Goal: Download file/media

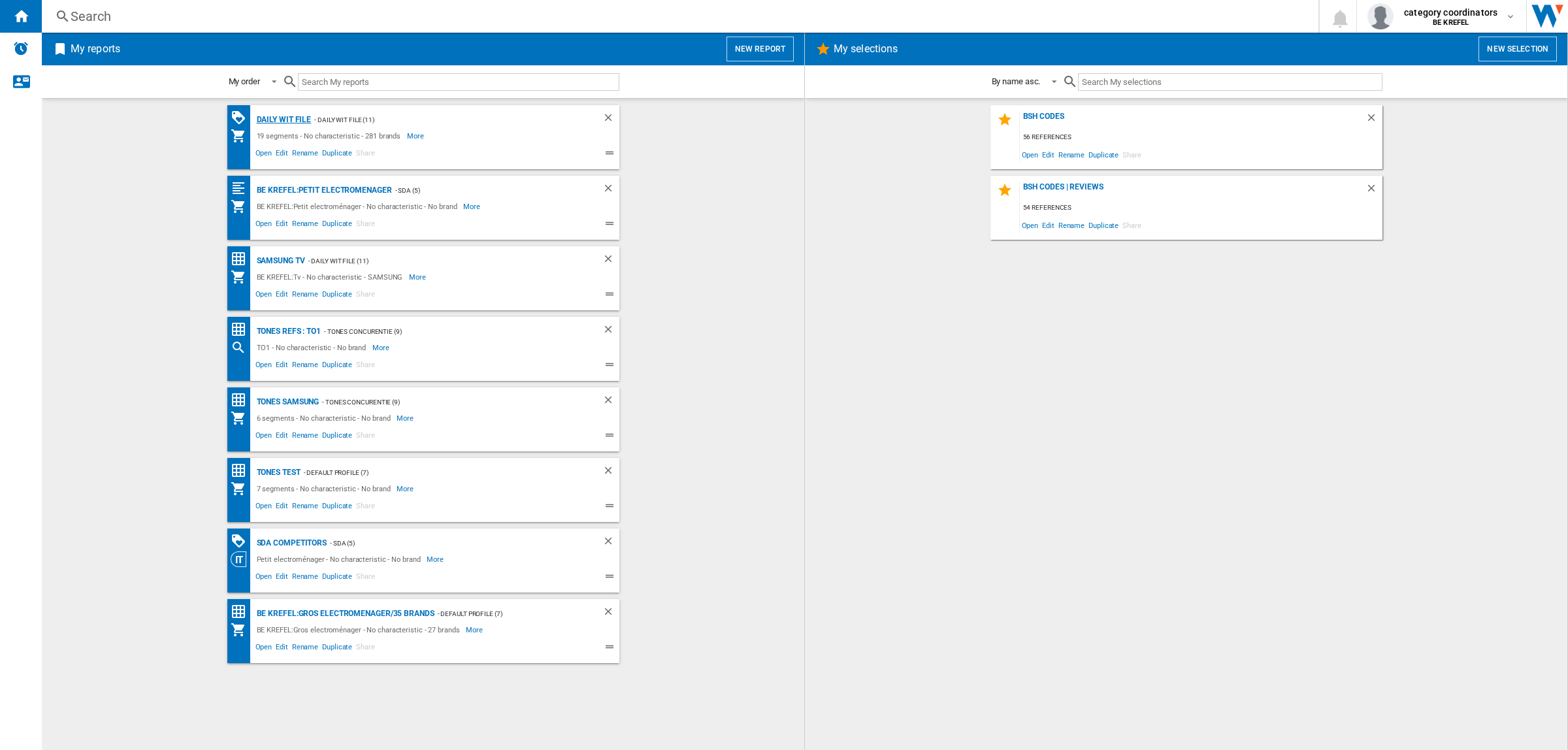
click at [277, 121] on div "Daily WIT file" at bounding box center [283, 119] width 58 height 16
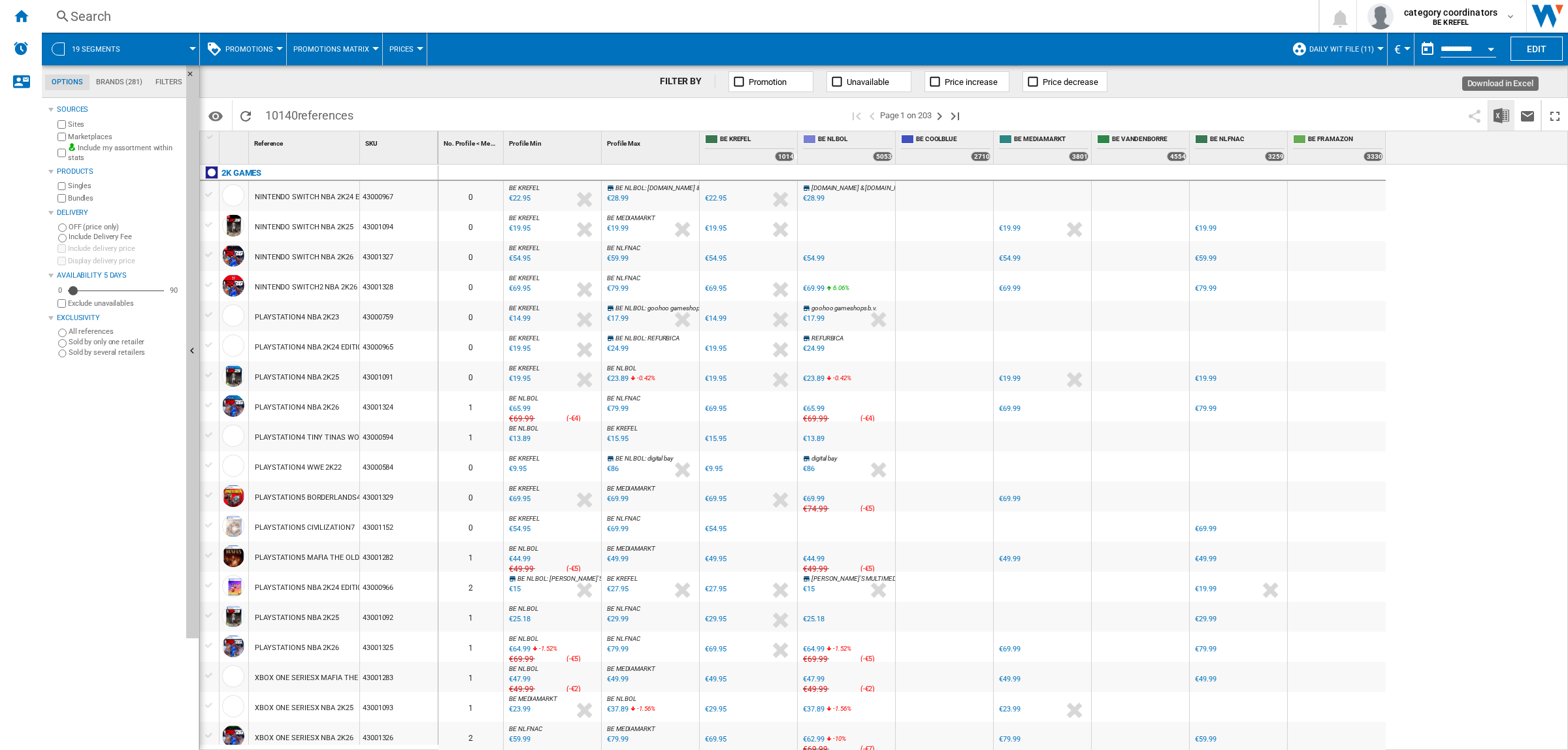
click at [1497, 114] on img "Download in Excel" at bounding box center [1501, 115] width 15 height 15
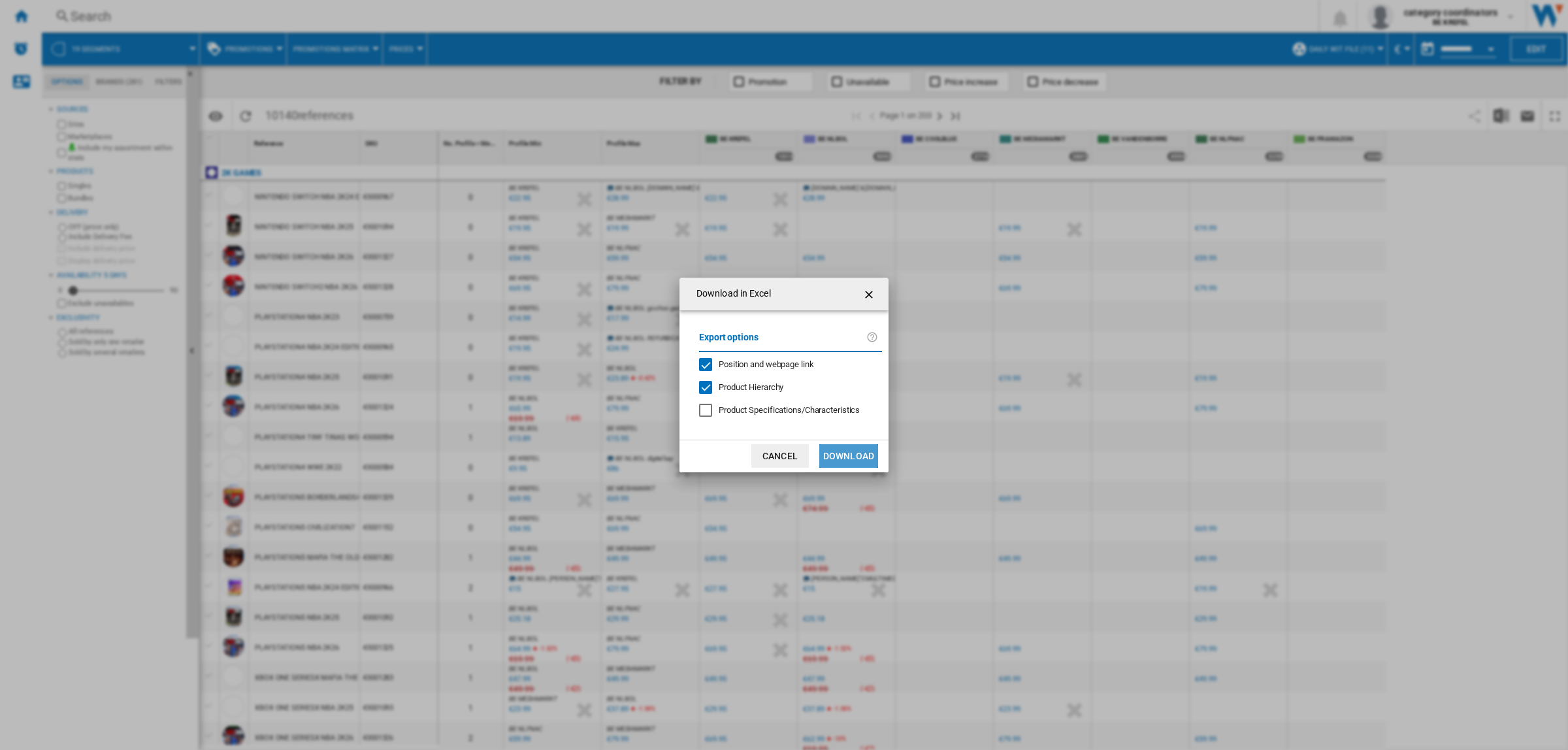
click at [848, 454] on button "Download" at bounding box center [848, 456] width 59 height 24
